Goal: Task Accomplishment & Management: Use online tool/utility

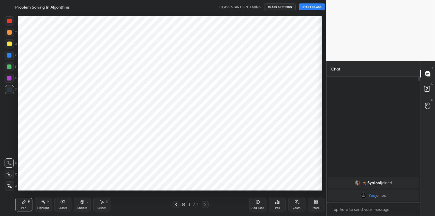
scroll to position [180, 303]
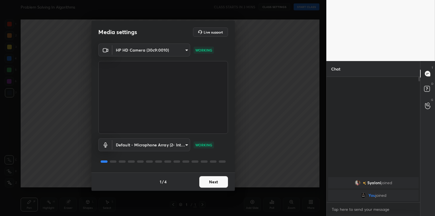
click at [208, 180] on button "Next" at bounding box center [213, 181] width 29 height 11
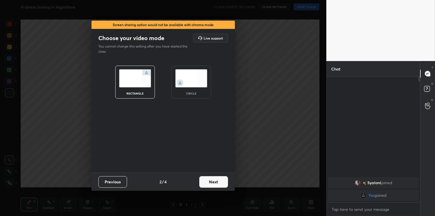
click at [208, 180] on button "Next" at bounding box center [213, 181] width 29 height 11
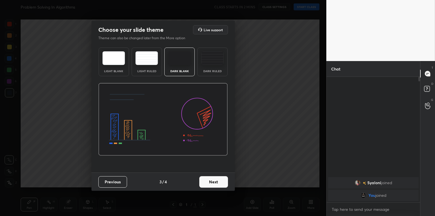
click at [208, 180] on button "Next" at bounding box center [213, 181] width 29 height 11
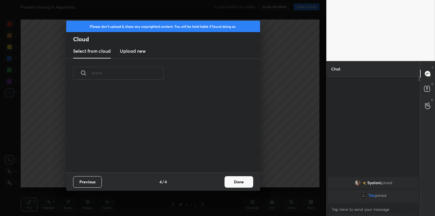
scroll to position [85, 184]
click at [142, 49] on h3 "Upload new" at bounding box center [133, 51] width 26 height 7
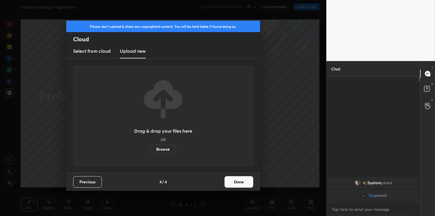
click at [158, 150] on label "Browse" at bounding box center [163, 149] width 26 height 9
click at [150, 150] on input "Browse" at bounding box center [150, 149] width 0 height 9
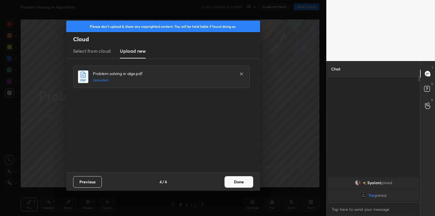
click at [241, 184] on button "Done" at bounding box center [239, 181] width 29 height 11
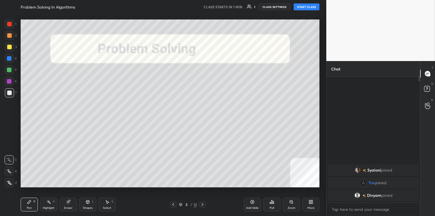
click at [305, 7] on button "START CLASS" at bounding box center [307, 6] width 26 height 7
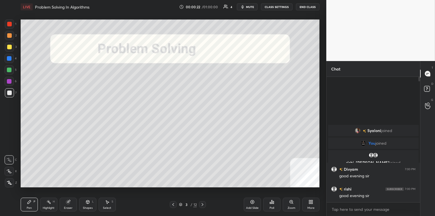
click at [10, 48] on div at bounding box center [9, 47] width 5 height 5
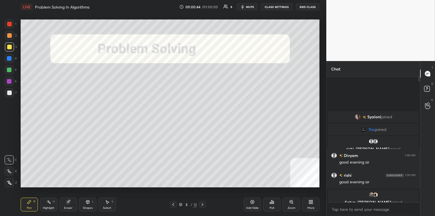
click at [369, 193] on img "grid" at bounding box center [372, 195] width 6 height 6
click at [375, 194] on img "grid" at bounding box center [376, 195] width 6 height 6
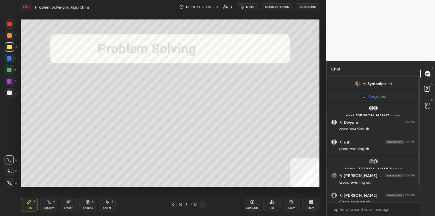
scroll to position [20, 0]
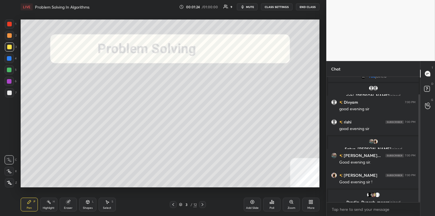
drag, startPoint x: 420, startPoint y: 149, endPoint x: 420, endPoint y: 174, distance: 24.4
click at [420, 174] on div at bounding box center [420, 148] width 2 height 108
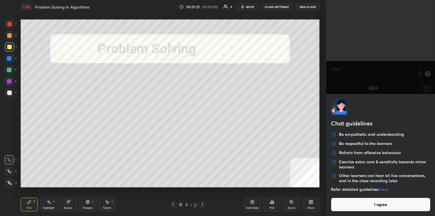
click at [346, 207] on body "1 2 3 4 5 6 7 C X Z C X Z E E Erase all H H LIVE Problem Solving In [GEOGRAPHIC…" at bounding box center [217, 108] width 435 height 216
click at [346, 207] on button "I agree" at bounding box center [381, 205] width 100 height 14
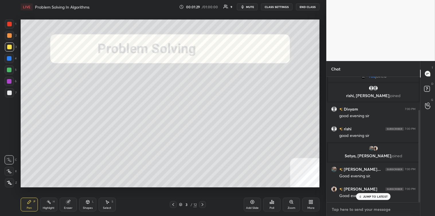
scroll to position [45, 0]
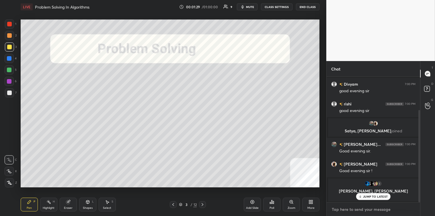
click at [346, 207] on textarea at bounding box center [373, 209] width 84 height 9
click at [369, 195] on p "JUMP TO LATEST" at bounding box center [375, 196] width 25 height 3
click at [356, 210] on textarea at bounding box center [373, 209] width 84 height 9
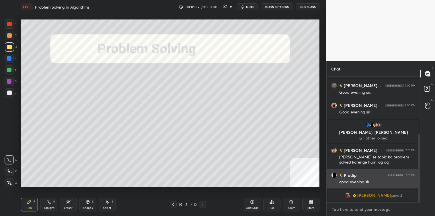
scroll to position [110, 0]
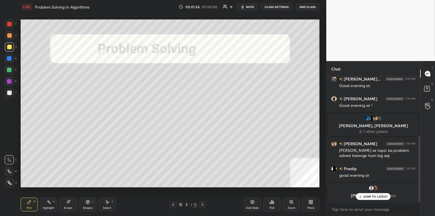
click at [370, 196] on p "JUMP TO LATEST" at bounding box center [375, 196] width 25 height 3
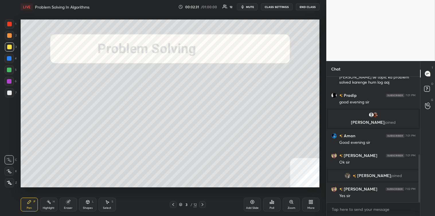
scroll to position [204, 0]
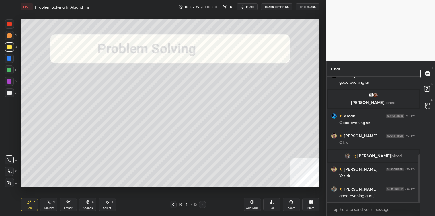
click at [203, 204] on icon at bounding box center [202, 205] width 5 height 5
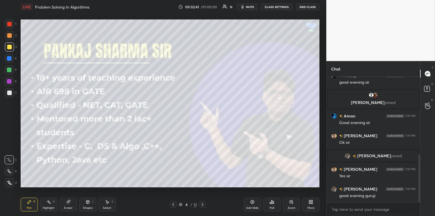
click at [203, 205] on icon at bounding box center [203, 204] width 2 height 3
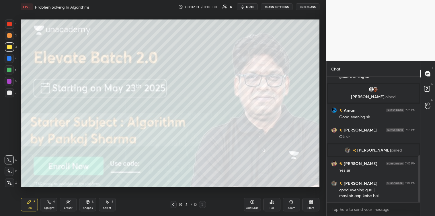
scroll to position [229, 0]
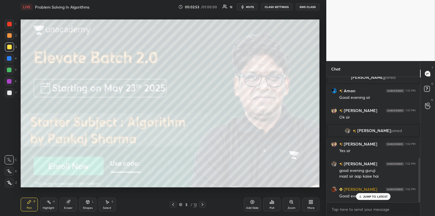
click at [363, 196] on div "JUMP TO LATEST" at bounding box center [373, 196] width 34 height 7
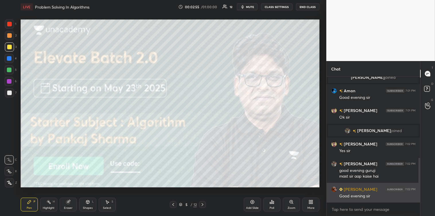
click at [331, 192] on div "grid" at bounding box center [335, 190] width 8 height 6
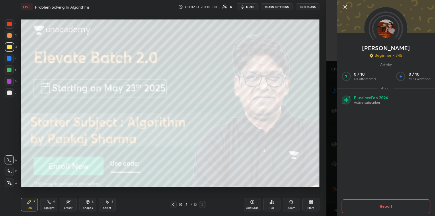
click at [345, 8] on icon at bounding box center [345, 6] width 7 height 7
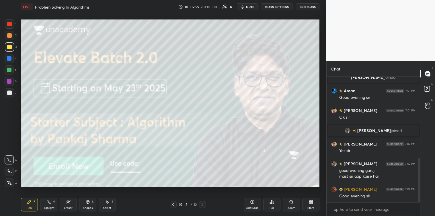
click at [202, 204] on icon at bounding box center [202, 205] width 5 height 5
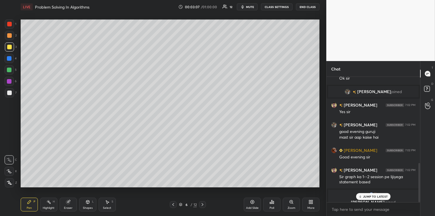
scroll to position [275, 0]
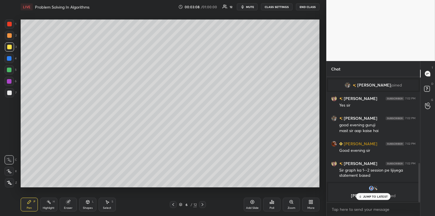
click at [366, 198] on p "JUMP TO LATEST" at bounding box center [375, 196] width 25 height 3
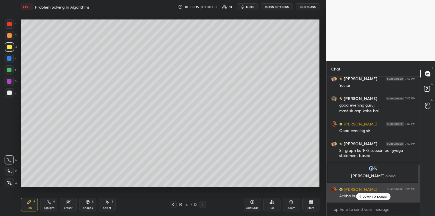
click at [366, 199] on p "JUMP TO LATEST" at bounding box center [375, 196] width 25 height 3
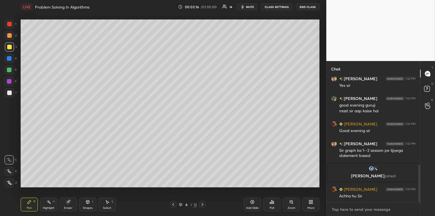
click at [346, 213] on textarea at bounding box center [373, 209] width 84 height 9
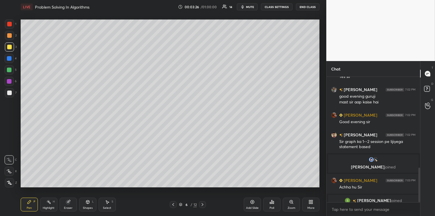
scroll to position [330, 0]
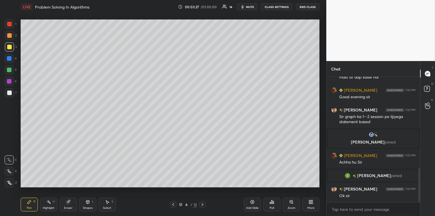
click at [107, 203] on icon at bounding box center [107, 202] width 3 height 3
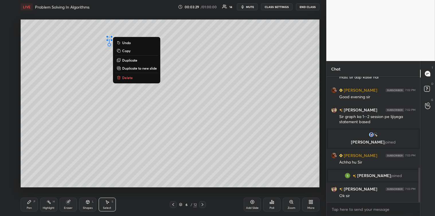
click at [122, 76] on p "Delete" at bounding box center [127, 77] width 11 height 5
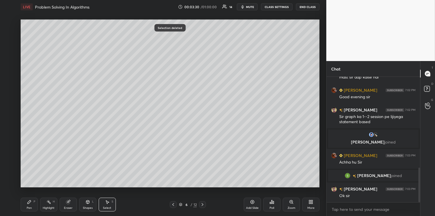
click at [31, 203] on icon at bounding box center [29, 202] width 5 height 5
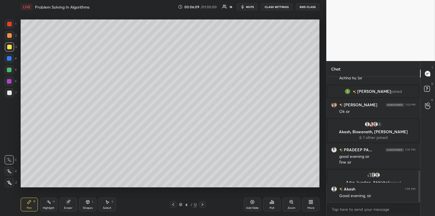
scroll to position [371, 0]
click at [108, 203] on icon at bounding box center [107, 202] width 3 height 3
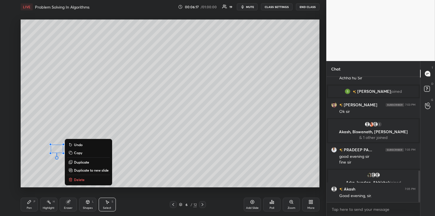
click at [79, 179] on p "Delete" at bounding box center [79, 180] width 11 height 5
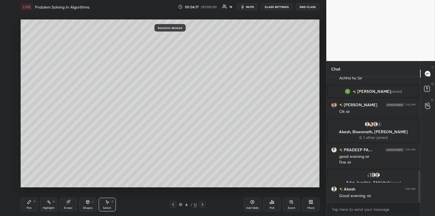
click at [31, 204] on icon at bounding box center [29, 202] width 5 height 5
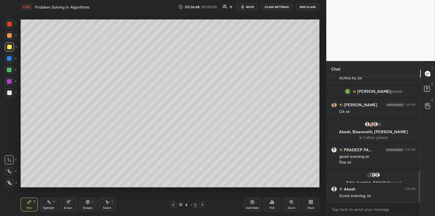
click at [272, 204] on icon at bounding box center [272, 202] width 5 height 5
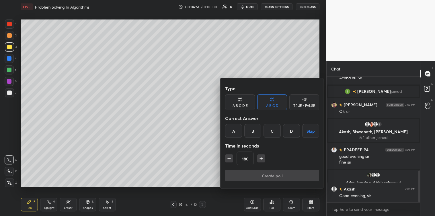
click at [270, 131] on div "C" at bounding box center [272, 131] width 17 height 14
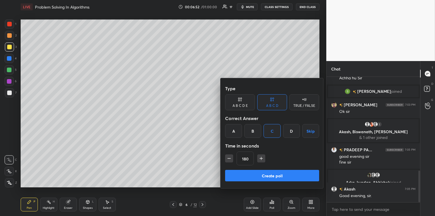
click at [264, 174] on button "Create poll" at bounding box center [272, 175] width 94 height 11
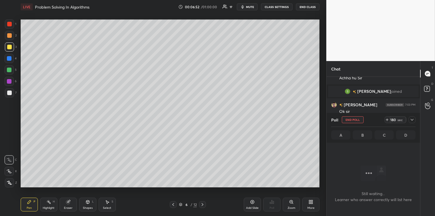
scroll to position [0, 0]
click at [412, 119] on icon at bounding box center [412, 120] width 5 height 5
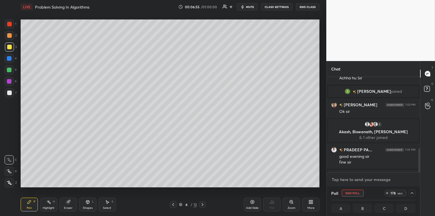
click at [359, 179] on textarea at bounding box center [373, 179] width 84 height 9
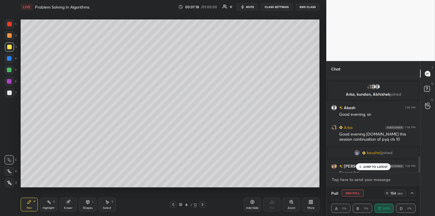
scroll to position [479, 0]
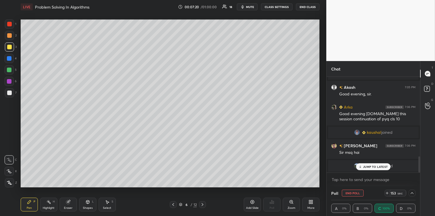
click at [366, 167] on p "JUMP TO LATEST" at bounding box center [375, 166] width 25 height 3
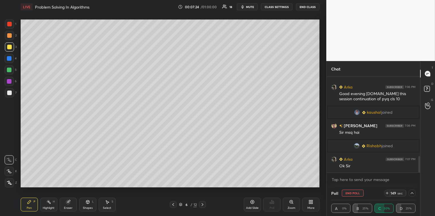
scroll to position [466, 0]
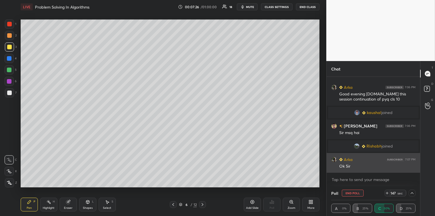
click at [333, 158] on img "grid" at bounding box center [334, 160] width 6 height 6
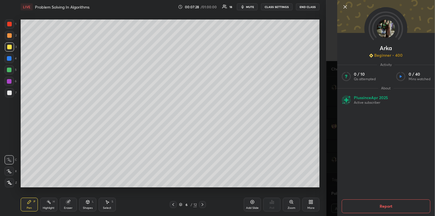
click at [345, 7] on icon at bounding box center [345, 6] width 7 height 7
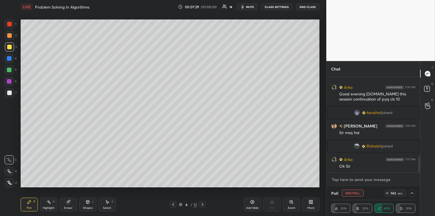
click at [377, 182] on textarea at bounding box center [373, 179] width 84 height 9
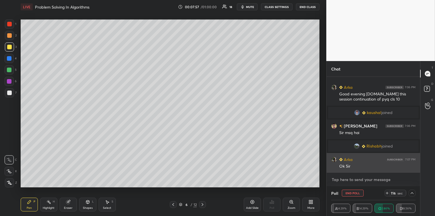
scroll to position [480, 0]
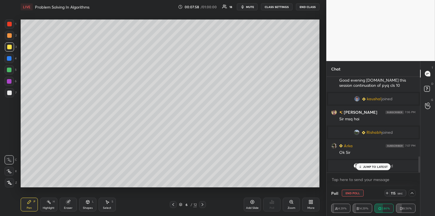
click at [380, 165] on p "JUMP TO LATEST" at bounding box center [375, 166] width 25 height 3
click at [412, 194] on icon at bounding box center [412, 193] width 3 height 2
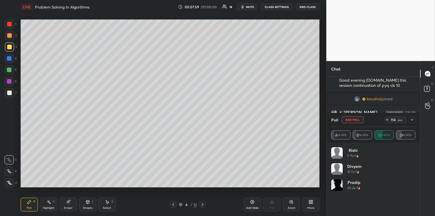
scroll to position [67, 83]
click at [412, 120] on icon at bounding box center [412, 120] width 3 height 2
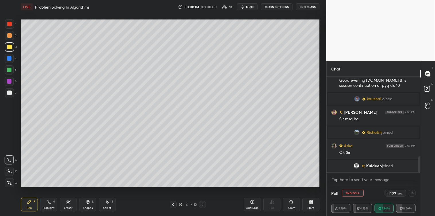
scroll to position [0, 2]
click at [358, 177] on textarea at bounding box center [373, 179] width 84 height 9
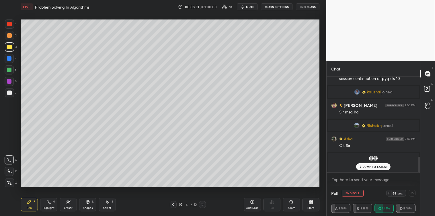
click at [366, 168] on p "JUMP TO LATEST" at bounding box center [375, 166] width 25 height 3
click at [352, 179] on textarea at bounding box center [373, 179] width 84 height 9
click at [346, 179] on textarea at bounding box center [373, 179] width 84 height 9
click at [335, 179] on textarea at bounding box center [373, 179] width 84 height 9
click at [333, 177] on textarea at bounding box center [373, 179] width 84 height 9
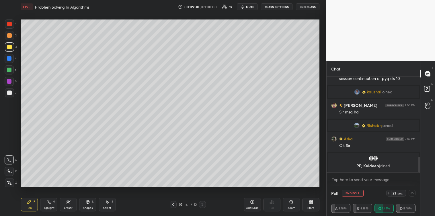
click at [412, 193] on icon at bounding box center [412, 193] width 3 height 2
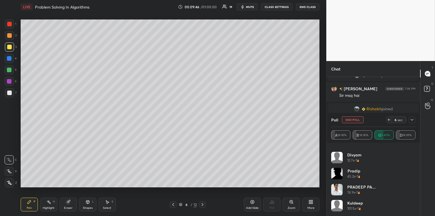
scroll to position [491, 0]
click at [412, 122] on icon at bounding box center [412, 120] width 5 height 5
type textarea "x"
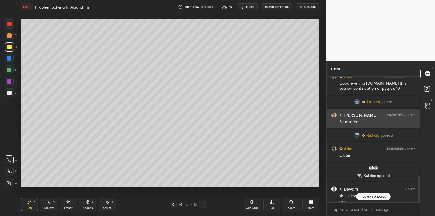
scroll to position [466, 0]
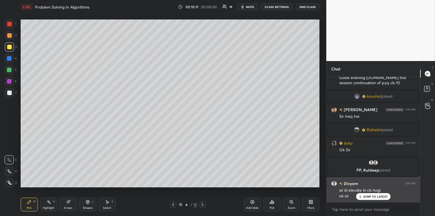
click at [367, 197] on p "JUMP TO LATEST" at bounding box center [375, 196] width 25 height 3
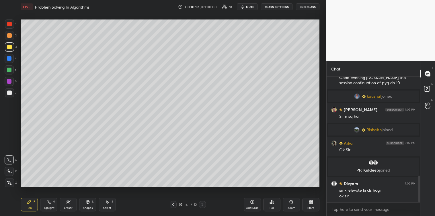
click at [8, 94] on div at bounding box center [9, 93] width 5 height 5
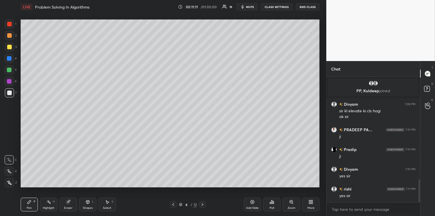
scroll to position [565, 0]
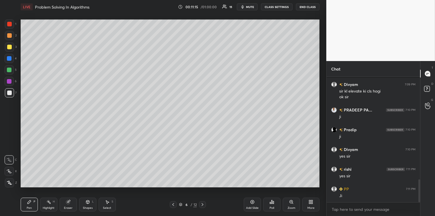
click at [251, 204] on icon at bounding box center [252, 202] width 5 height 5
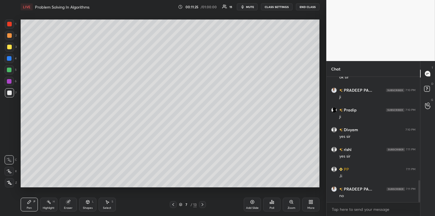
click at [9, 44] on div at bounding box center [9, 46] width 9 height 9
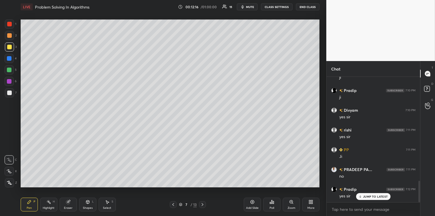
click at [174, 204] on icon at bounding box center [173, 205] width 5 height 5
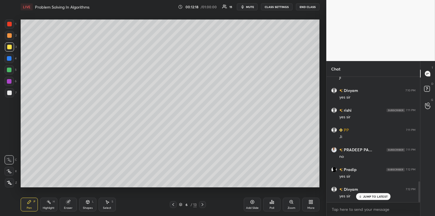
click at [7, 94] on div at bounding box center [9, 93] width 5 height 5
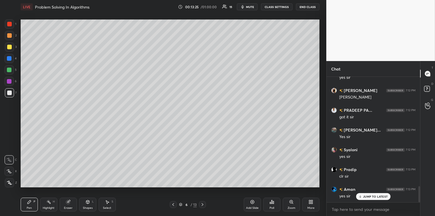
scroll to position [882, 0]
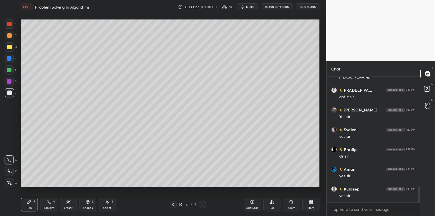
click at [203, 205] on icon at bounding box center [202, 205] width 5 height 5
click at [202, 205] on icon at bounding box center [202, 205] width 5 height 5
click at [10, 49] on div at bounding box center [9, 47] width 5 height 5
click at [107, 204] on icon at bounding box center [107, 202] width 3 height 3
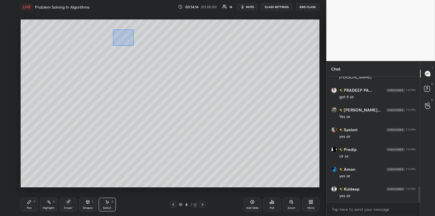
scroll to position [902, 0]
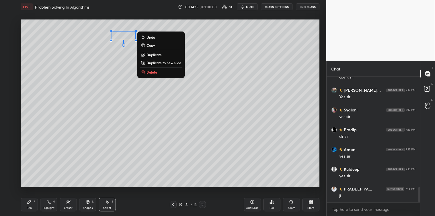
click at [152, 71] on p "Delete" at bounding box center [152, 72] width 11 height 5
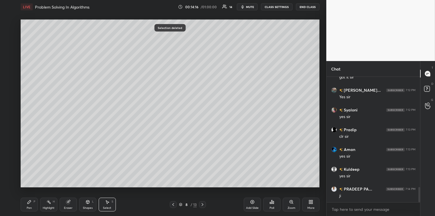
click at [26, 199] on div "Pen P" at bounding box center [29, 205] width 17 height 14
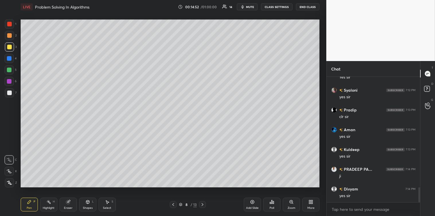
click at [108, 203] on icon at bounding box center [107, 202] width 5 height 5
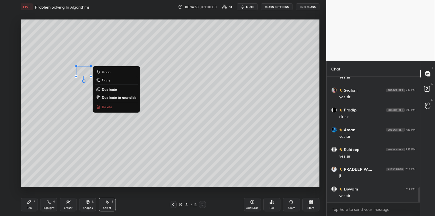
click at [105, 107] on p "Delete" at bounding box center [107, 107] width 11 height 5
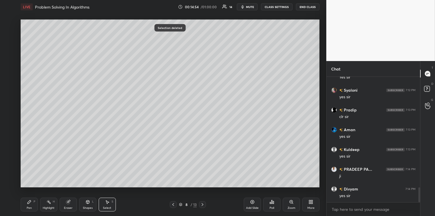
click at [33, 205] on div "Pen P" at bounding box center [29, 205] width 17 height 14
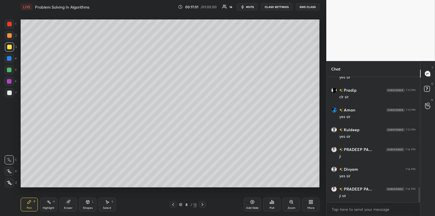
scroll to position [955, 0]
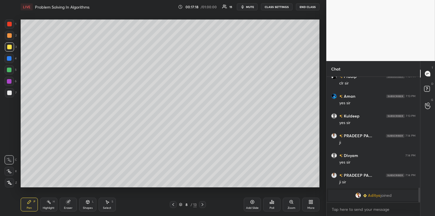
click at [271, 203] on icon at bounding box center [272, 202] width 5 height 5
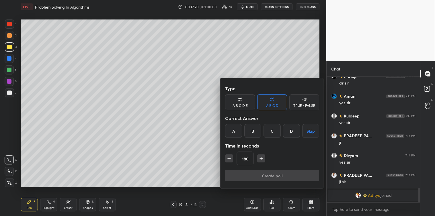
click at [260, 158] on icon "button" at bounding box center [261, 159] width 6 height 6
click at [261, 157] on icon "button" at bounding box center [261, 159] width 6 height 6
click at [263, 158] on icon "button" at bounding box center [261, 159] width 6 height 6
click at [263, 159] on icon "button" at bounding box center [261, 159] width 6 height 6
type input "240"
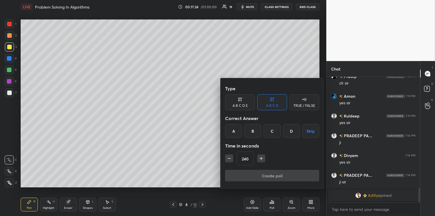
click at [308, 131] on button "Skip" at bounding box center [310, 131] width 17 height 14
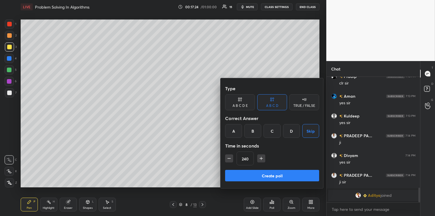
click at [283, 174] on button "Create poll" at bounding box center [272, 175] width 94 height 11
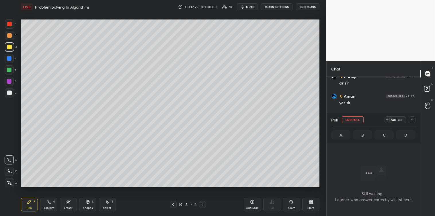
scroll to position [2, 1]
click at [412, 122] on div at bounding box center [412, 119] width 7 height 7
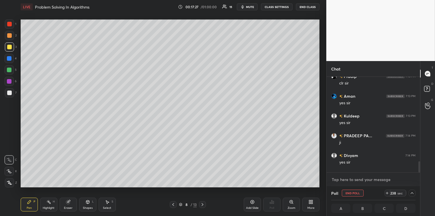
click at [344, 176] on textarea at bounding box center [373, 179] width 84 height 9
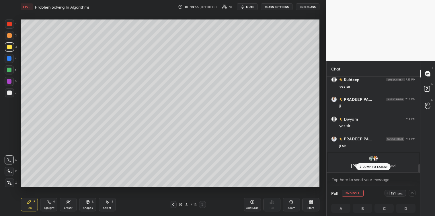
click at [378, 168] on p "JUMP TO LATEST" at bounding box center [375, 166] width 25 height 3
click at [358, 179] on textarea at bounding box center [373, 179] width 84 height 9
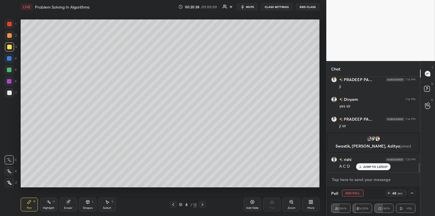
scroll to position [872, 0]
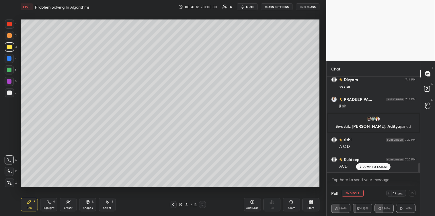
click at [390, 194] on icon at bounding box center [389, 193] width 5 height 5
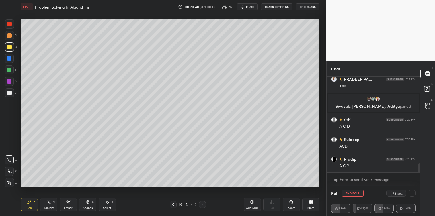
click at [378, 165] on div "A C ?" at bounding box center [377, 167] width 76 height 6
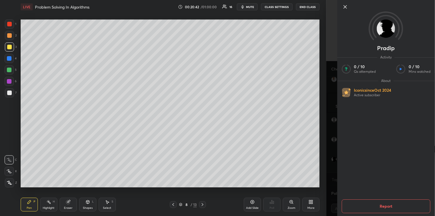
click at [347, 6] on icon at bounding box center [345, 6] width 7 height 7
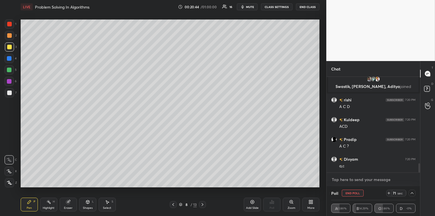
scroll to position [932, 0]
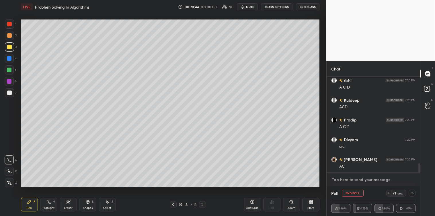
click at [337, 180] on textarea at bounding box center [373, 179] width 84 height 9
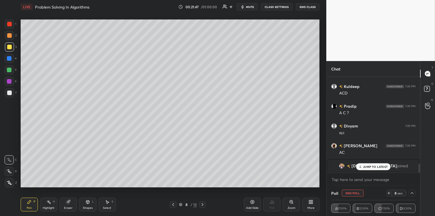
click at [375, 169] on div "JUMP TO LATEST" at bounding box center [373, 167] width 34 height 7
click at [412, 193] on icon at bounding box center [412, 193] width 3 height 3
type textarea "x"
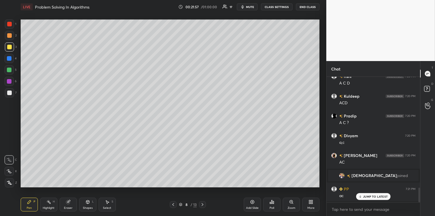
scroll to position [138, 92]
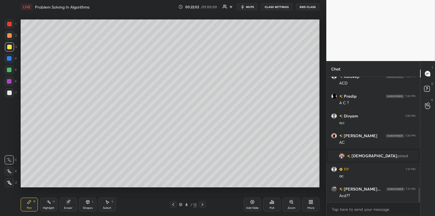
click at [250, 202] on icon at bounding box center [252, 202] width 5 height 5
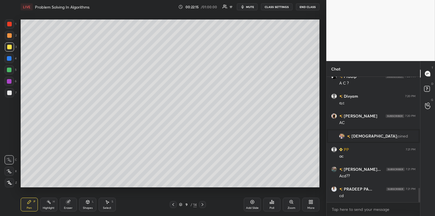
click at [104, 202] on div "Select S" at bounding box center [107, 205] width 17 height 14
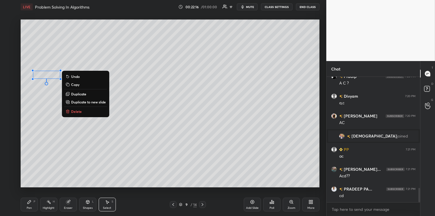
click at [81, 115] on button "Delete" at bounding box center [85, 111] width 43 height 7
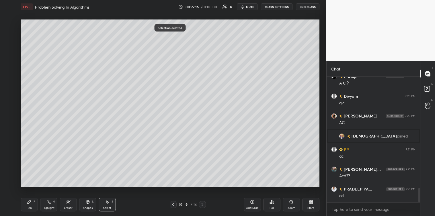
click at [30, 197] on div "Pen P Highlight H Eraser Shapes L Select S 9 / 14 Add Slide Poll Zoom More" at bounding box center [170, 204] width 299 height 23
click at [28, 201] on icon at bounding box center [29, 202] width 5 height 5
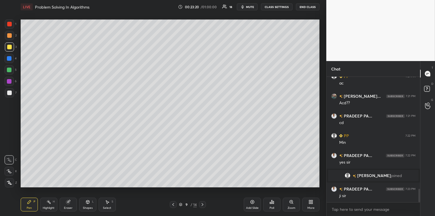
scroll to position [1068, 0]
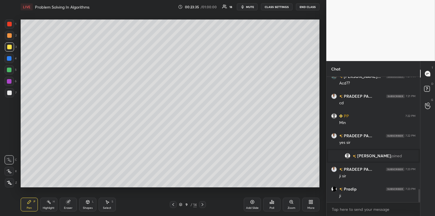
click at [173, 204] on icon at bounding box center [173, 205] width 5 height 5
click at [6, 95] on div at bounding box center [9, 92] width 9 height 9
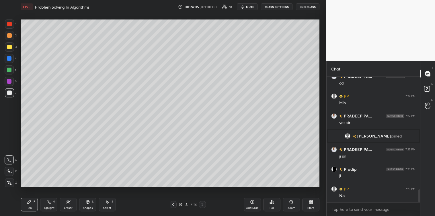
click at [201, 205] on icon at bounding box center [202, 205] width 5 height 5
click at [252, 202] on icon at bounding box center [253, 202] width 2 height 2
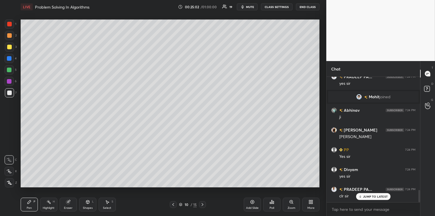
scroll to position [1169, 0]
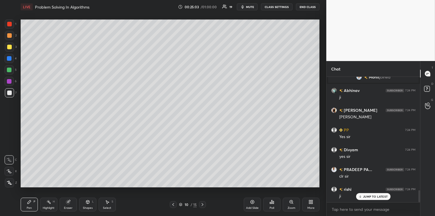
click at [172, 207] on icon at bounding box center [173, 205] width 5 height 5
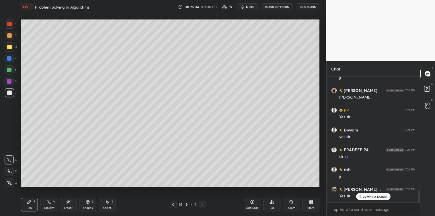
click at [173, 204] on icon at bounding box center [173, 205] width 5 height 5
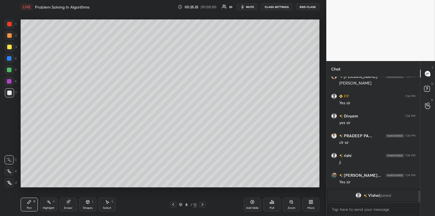
click at [249, 204] on div "Add Slide" at bounding box center [252, 205] width 17 height 14
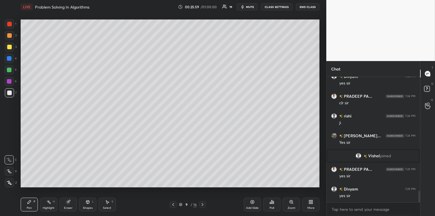
scroll to position [1262, 0]
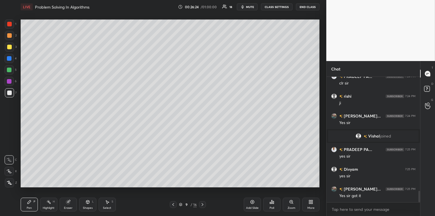
click at [203, 204] on icon at bounding box center [202, 205] width 5 height 5
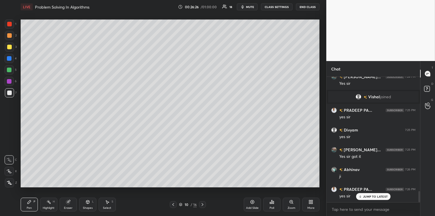
click at [202, 203] on icon at bounding box center [202, 205] width 5 height 5
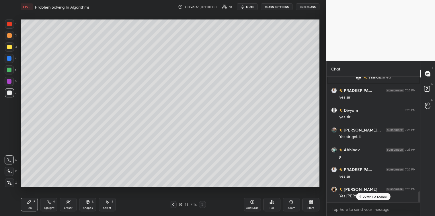
scroll to position [1341, 0]
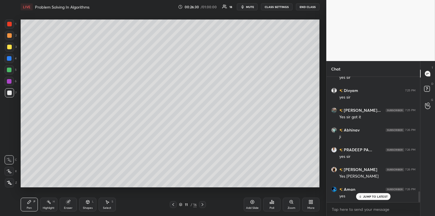
click at [202, 203] on icon at bounding box center [202, 205] width 5 height 5
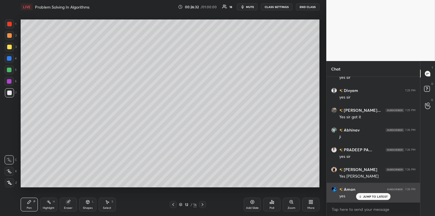
click at [365, 195] on p "JUMP TO LATEST" at bounding box center [375, 196] width 25 height 3
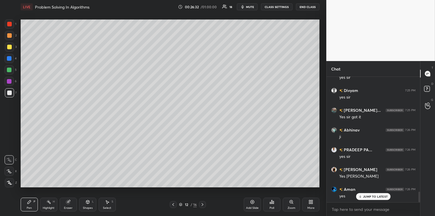
scroll to position [1361, 0]
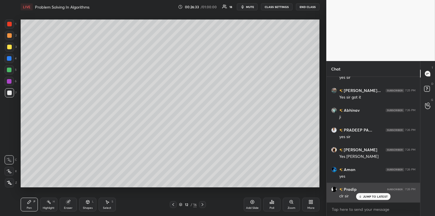
click at [366, 195] on p "JUMP TO LATEST" at bounding box center [375, 196] width 25 height 3
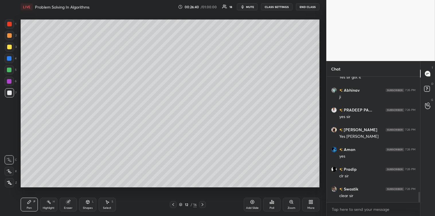
scroll to position [1401, 0]
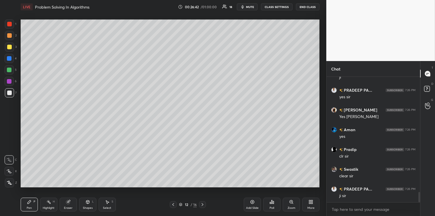
click at [250, 8] on span "mute" at bounding box center [250, 7] width 8 height 4
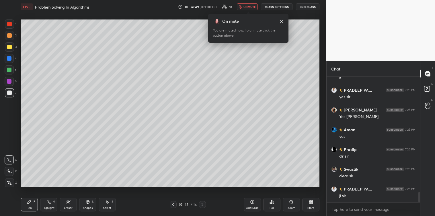
click at [250, 9] on button "unmute" at bounding box center [247, 6] width 21 height 7
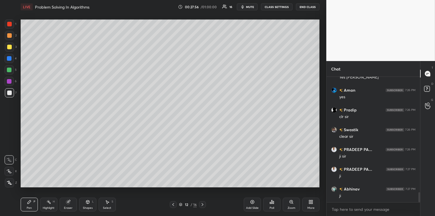
scroll to position [1460, 0]
click at [273, 202] on icon at bounding box center [273, 202] width 1 height 3
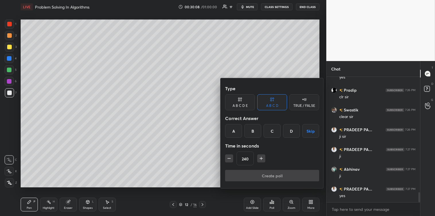
click at [262, 158] on icon "button" at bounding box center [261, 159] width 6 height 6
click at [263, 159] on icon "button" at bounding box center [261, 159] width 6 height 6
click at [262, 159] on icon "button" at bounding box center [261, 159] width 6 height 6
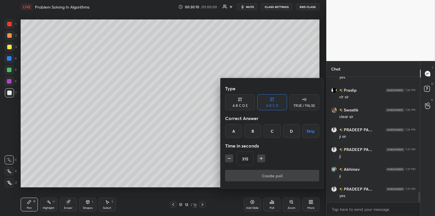
click at [228, 159] on icon "button" at bounding box center [229, 159] width 3 height 0
type input "300"
click at [306, 131] on button "Skip" at bounding box center [310, 131] width 17 height 14
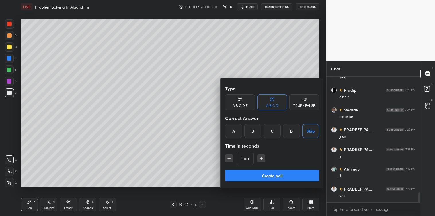
click at [270, 176] on button "Create poll" at bounding box center [272, 175] width 94 height 11
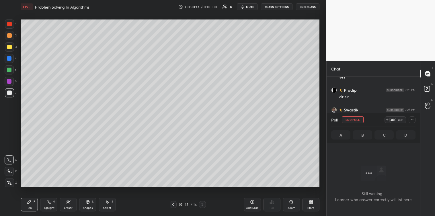
scroll to position [108, 92]
click at [409, 117] on div "300 sec" at bounding box center [400, 119] width 31 height 7
click at [410, 123] on div at bounding box center [412, 119] width 7 height 7
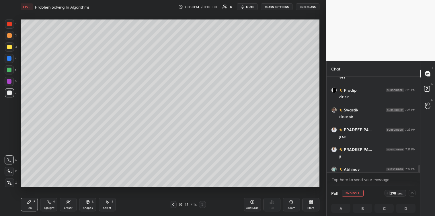
click at [251, 6] on span "mute" at bounding box center [250, 7] width 8 height 4
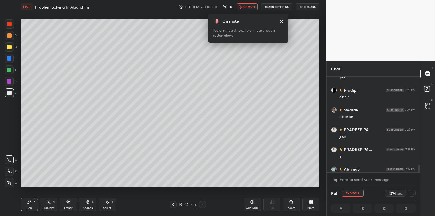
scroll to position [1504, 0]
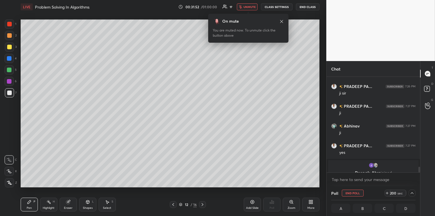
click at [389, 193] on icon at bounding box center [387, 193] width 5 height 5
click at [248, 7] on span "unmute" at bounding box center [250, 7] width 12 height 4
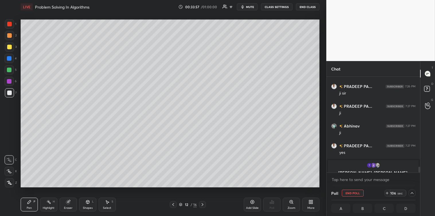
click at [389, 191] on icon at bounding box center [387, 193] width 5 height 5
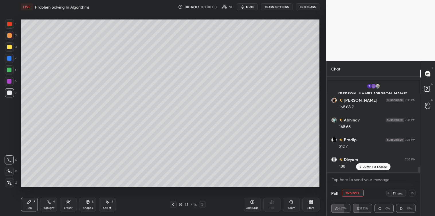
scroll to position [1484, 0]
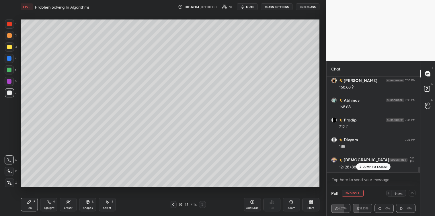
click at [371, 166] on p "JUMP TO LATEST" at bounding box center [375, 166] width 25 height 3
click at [388, 195] on icon at bounding box center [389, 193] width 5 height 5
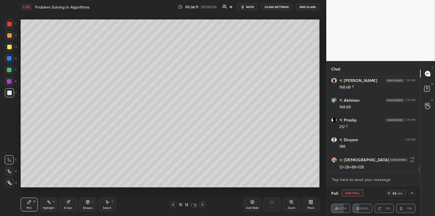
click at [370, 179] on textarea at bounding box center [373, 179] width 84 height 9
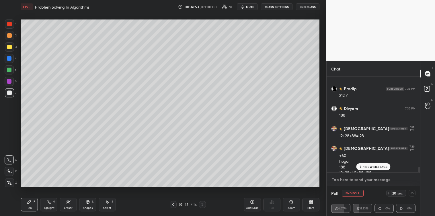
scroll to position [1521, 0]
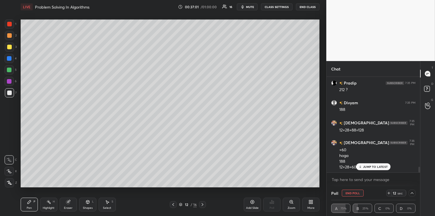
click at [382, 165] on p "JUMP TO LATEST" at bounding box center [375, 166] width 25 height 3
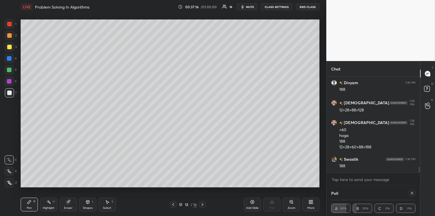
click at [409, 193] on div at bounding box center [412, 193] width 7 height 7
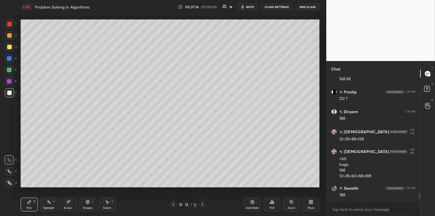
scroll to position [2, 1]
click at [250, 200] on div "Add Slide" at bounding box center [252, 205] width 17 height 14
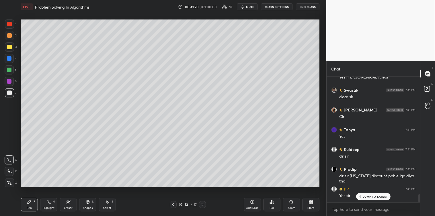
scroll to position [1864, 0]
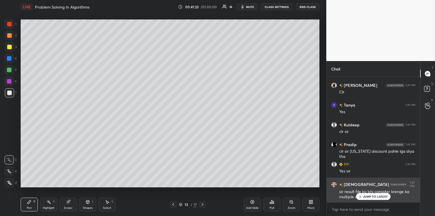
click at [373, 197] on p "JUMP TO LATEST" at bounding box center [375, 196] width 25 height 3
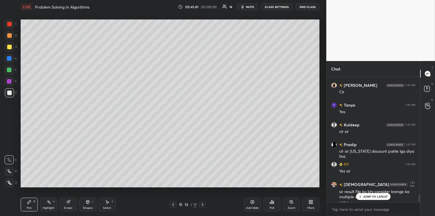
scroll to position [1870, 0]
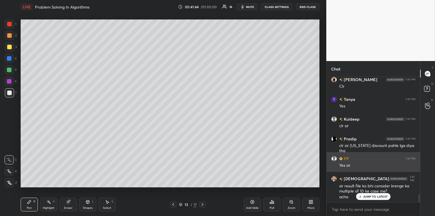
click at [367, 199] on div "JUMP TO LATEST" at bounding box center [373, 196] width 34 height 7
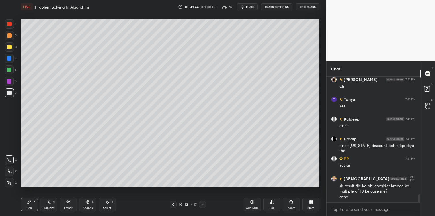
scroll to position [1875, 0]
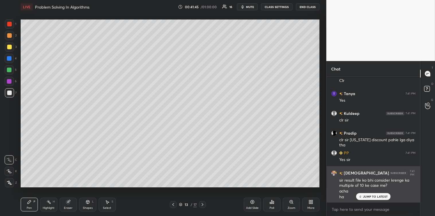
click at [361, 197] on icon at bounding box center [361, 196] width 4 height 3
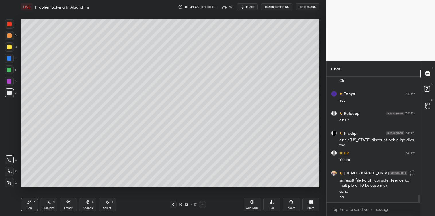
click at [252, 203] on icon at bounding box center [253, 202] width 2 height 2
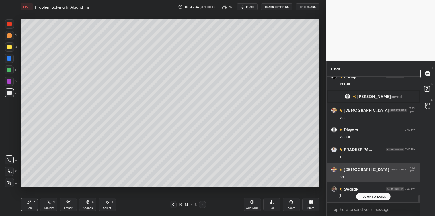
scroll to position [2064, 0]
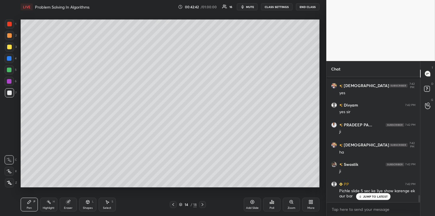
click at [368, 196] on p "JUMP TO LATEST" at bounding box center [375, 196] width 25 height 3
click at [172, 204] on icon at bounding box center [173, 205] width 5 height 5
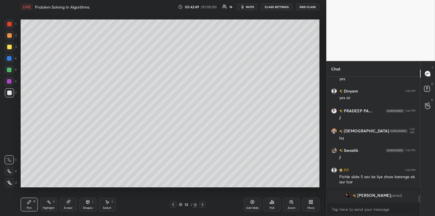
click at [351, 195] on img "grid" at bounding box center [348, 196] width 6 height 6
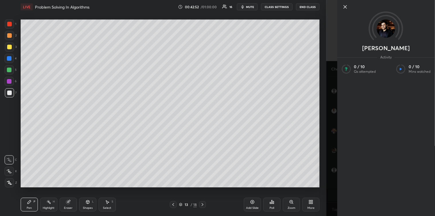
click at [345, 8] on icon at bounding box center [345, 6] width 7 height 7
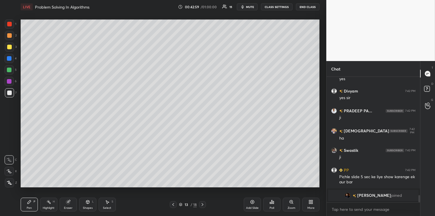
scroll to position [1972, 0]
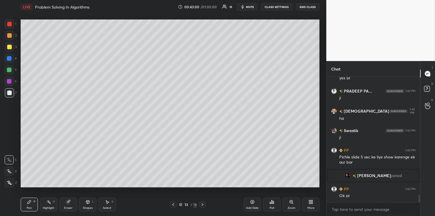
click at [204, 205] on icon at bounding box center [202, 205] width 5 height 5
click at [108, 204] on icon at bounding box center [107, 202] width 5 height 5
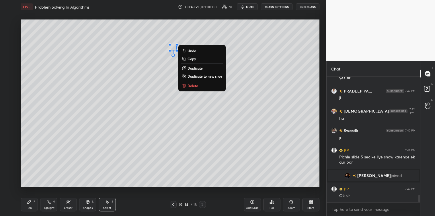
click at [190, 84] on p "Delete" at bounding box center [193, 85] width 11 height 5
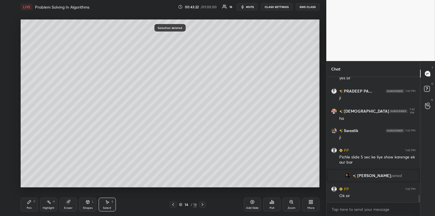
click at [28, 204] on icon at bounding box center [29, 202] width 3 height 3
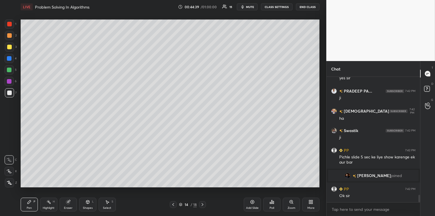
click at [273, 208] on div "Poll" at bounding box center [272, 208] width 5 height 3
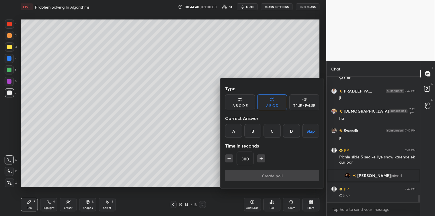
click at [310, 132] on button "Skip" at bounding box center [310, 131] width 17 height 14
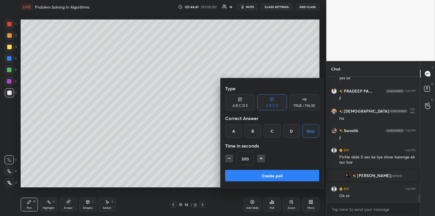
click at [273, 174] on button "Create poll" at bounding box center [272, 175] width 94 height 11
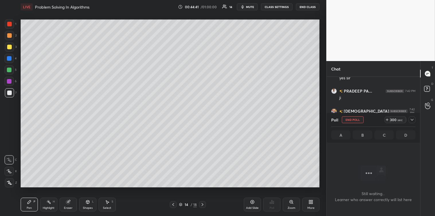
scroll to position [108, 92]
click at [410, 120] on icon at bounding box center [412, 120] width 5 height 5
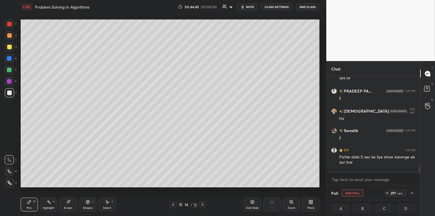
click at [248, 6] on span "mute" at bounding box center [250, 7] width 8 height 4
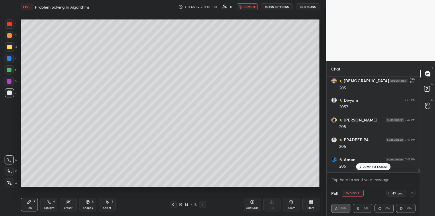
scroll to position [2120, 0]
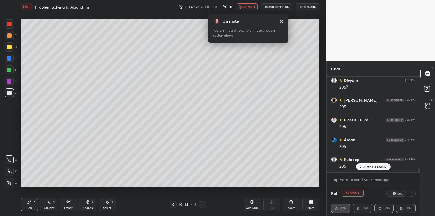
click at [252, 5] on span "unmute" at bounding box center [250, 7] width 12 height 4
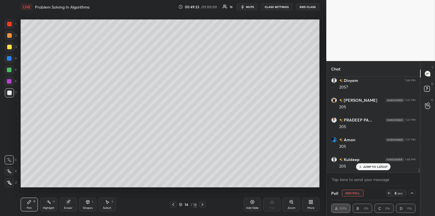
click at [375, 165] on div "[PERSON_NAME] joined [PERSON_NAME] 7:42 PM yes [PERSON_NAME] 7:42 PM yes [PERSO…" at bounding box center [374, 125] width 94 height 96
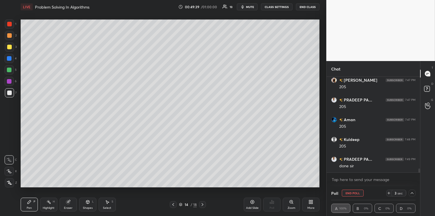
click at [109, 201] on icon at bounding box center [107, 202] width 5 height 5
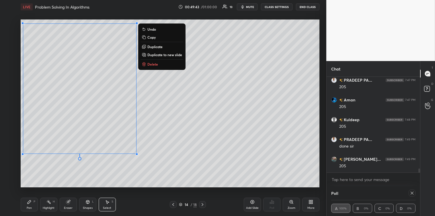
click at [148, 36] on p "Copy" at bounding box center [151, 37] width 8 height 5
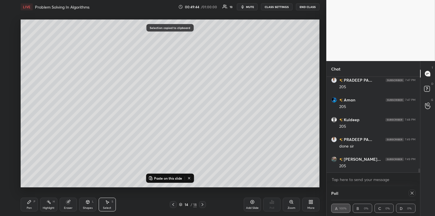
click at [251, 203] on icon at bounding box center [253, 203] width 4 height 4
click at [412, 193] on icon at bounding box center [412, 193] width 5 height 5
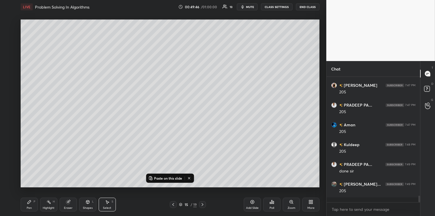
scroll to position [2, 1]
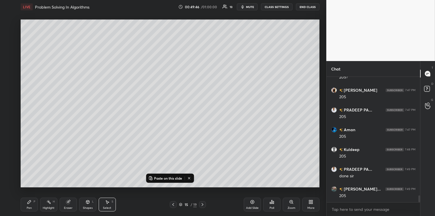
click at [170, 178] on p "Paste on this slide" at bounding box center [168, 178] width 28 height 5
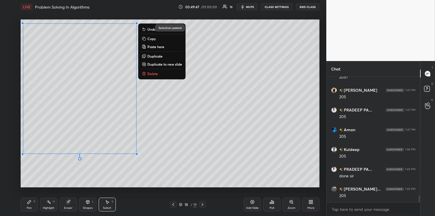
click at [156, 156] on div "0 ° Undo Copy Paste here Duplicate Duplicate to new slide Delete" at bounding box center [170, 104] width 299 height 168
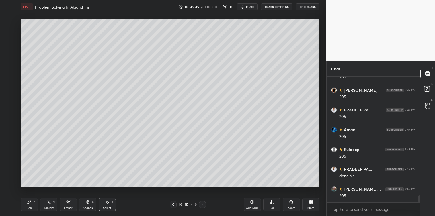
click at [30, 207] on div "Pen" at bounding box center [29, 208] width 5 height 3
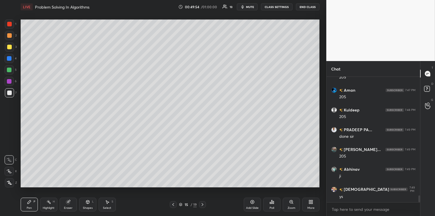
scroll to position [2190, 0]
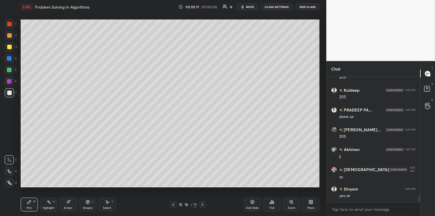
click at [9, 47] on div at bounding box center [9, 47] width 5 height 5
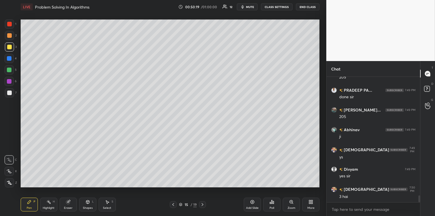
scroll to position [2229, 0]
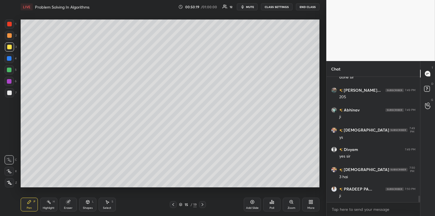
click at [11, 92] on div at bounding box center [9, 93] width 5 height 5
click at [9, 48] on div at bounding box center [9, 47] width 5 height 5
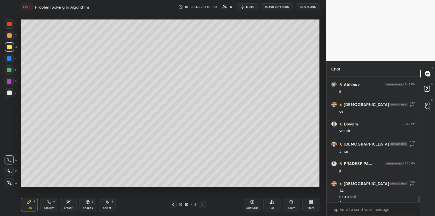
scroll to position [2260, 0]
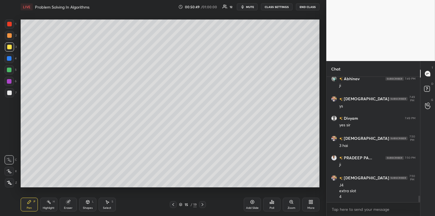
click at [10, 94] on div at bounding box center [9, 93] width 5 height 5
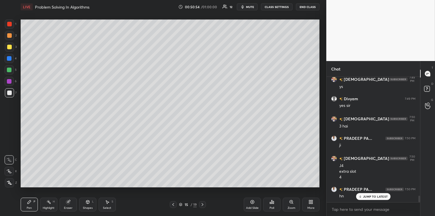
click at [9, 45] on div at bounding box center [9, 47] width 5 height 5
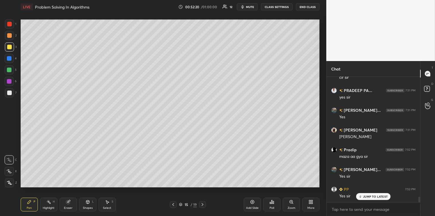
scroll to position [2741, 0]
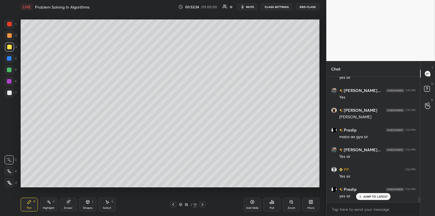
click at [368, 196] on p "JUMP TO LATEST" at bounding box center [375, 196] width 25 height 3
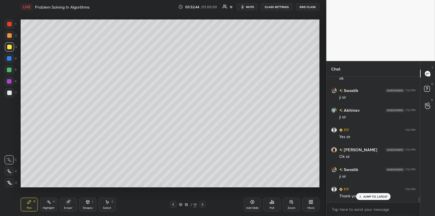
scroll to position [2899, 0]
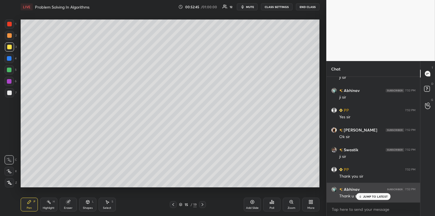
click at [363, 197] on div "JUMP TO LATEST" at bounding box center [373, 196] width 34 height 7
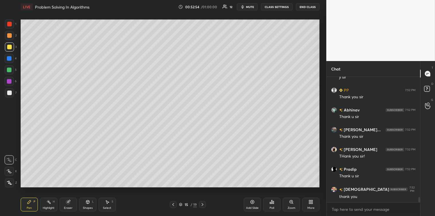
scroll to position [2999, 0]
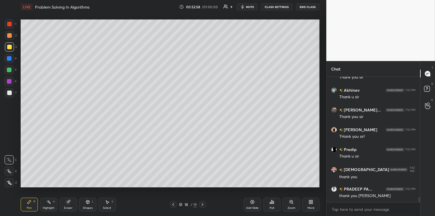
click at [304, 8] on button "End Class" at bounding box center [308, 6] width 24 height 7
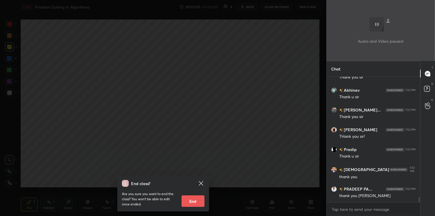
click at [190, 198] on button "End" at bounding box center [193, 201] width 23 height 11
type textarea "x"
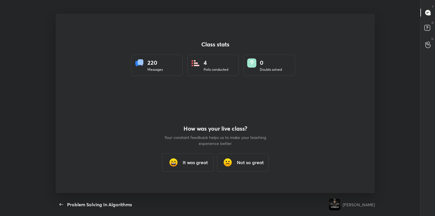
scroll to position [28506, 28257]
click at [193, 161] on h3 "It was great" at bounding box center [195, 162] width 25 height 7
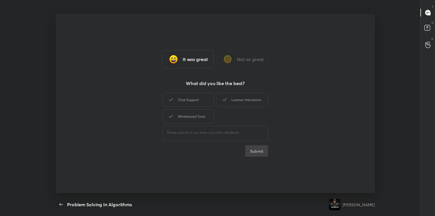
click at [195, 98] on div "Chat Support" at bounding box center [189, 100] width 52 height 14
click at [227, 99] on icon at bounding box center [224, 99] width 7 height 7
click at [192, 116] on div "Whiteboard Tools" at bounding box center [189, 116] width 52 height 14
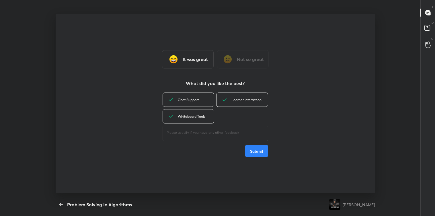
click at [194, 134] on textarea at bounding box center [216, 132] width 98 height 5
type textarea "great"
click at [258, 149] on button "Submit" at bounding box center [256, 150] width 23 height 11
